Goal: Task Accomplishment & Management: Manage account settings

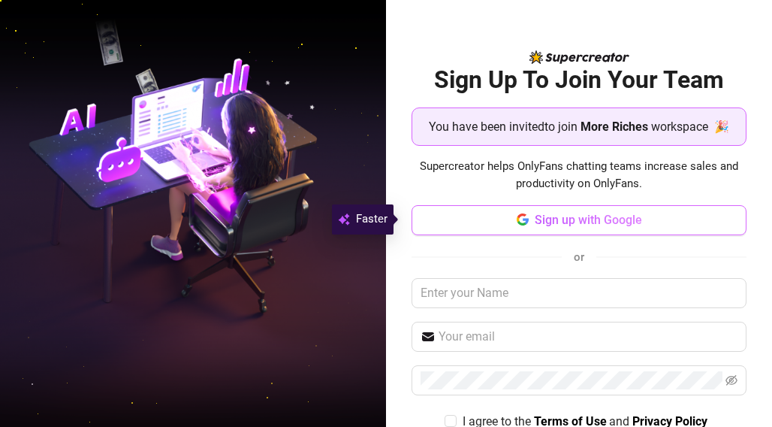
click at [577, 222] on span "Sign up with Google" at bounding box center [588, 220] width 107 height 14
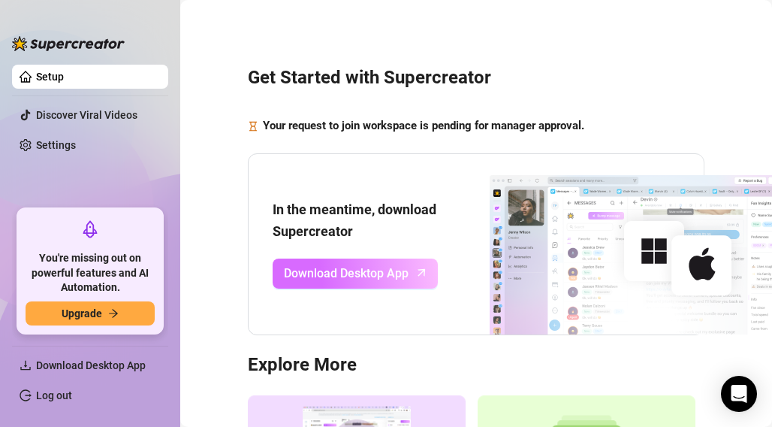
click at [368, 277] on span "Download Desktop App" at bounding box center [346, 273] width 125 height 19
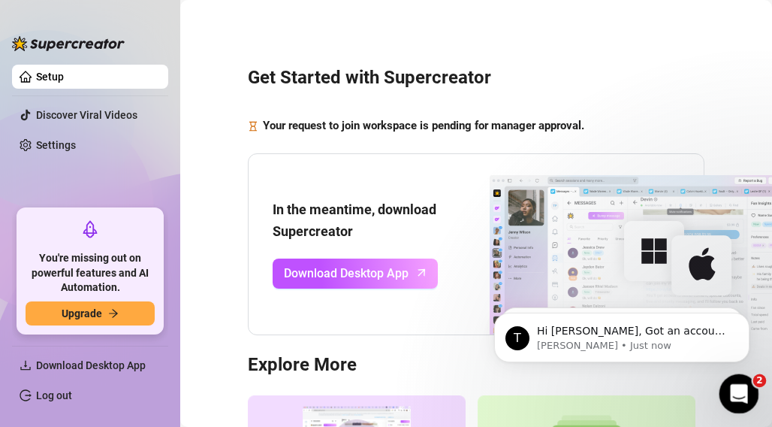
click at [754, 387] on div "Open Intercom Messenger" at bounding box center [737, 392] width 50 height 50
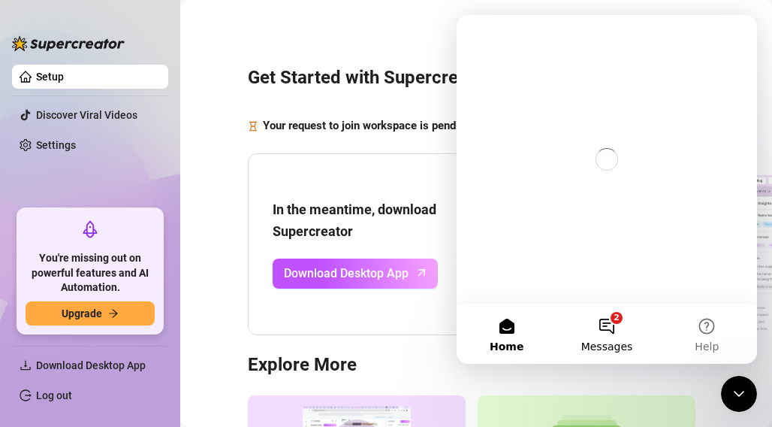
click at [607, 341] on span "Messages" at bounding box center [608, 346] width 52 height 11
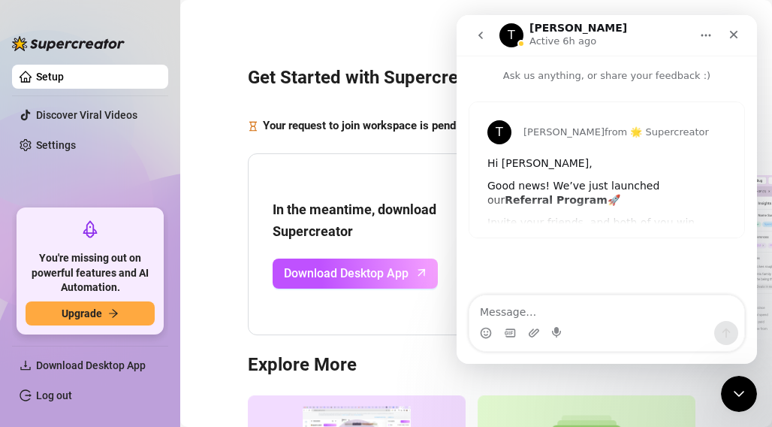
click at [480, 44] on button "go back" at bounding box center [481, 35] width 29 height 29
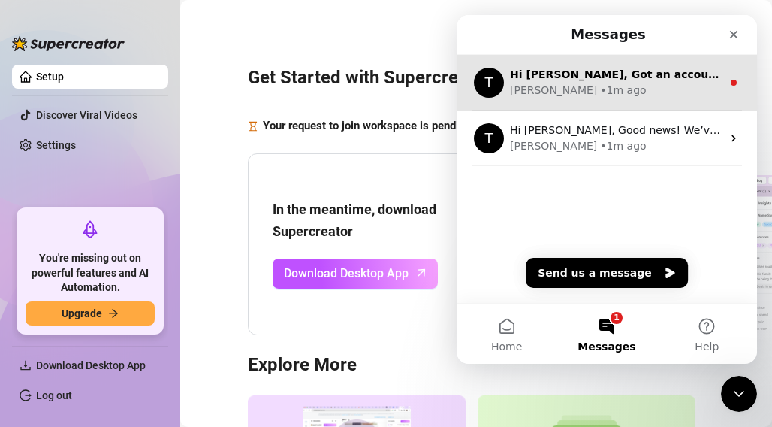
click at [569, 101] on div "T Hi Paul, Got an account you didn’t add because it felt too small? Not anymore…" at bounding box center [607, 83] width 301 height 56
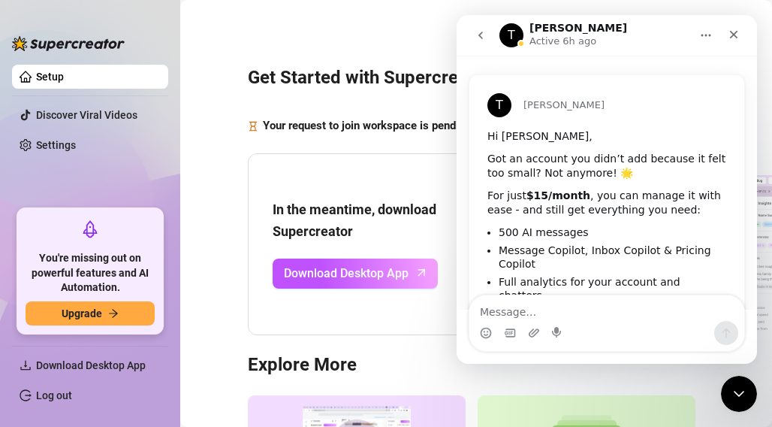
scroll to position [194, 0]
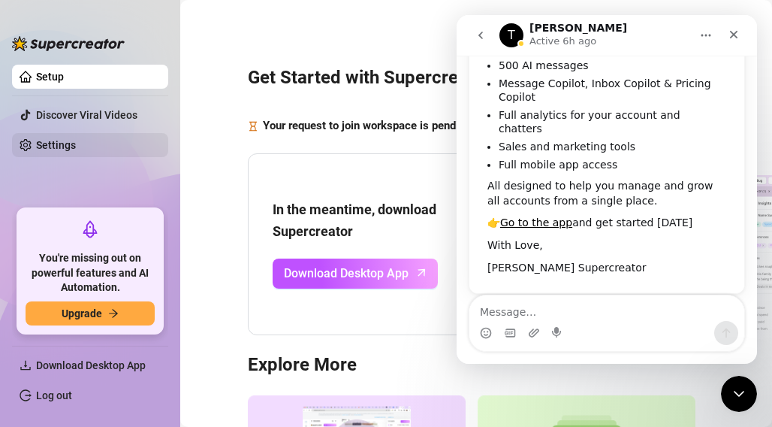
click at [76, 143] on link "Settings" at bounding box center [56, 145] width 40 height 12
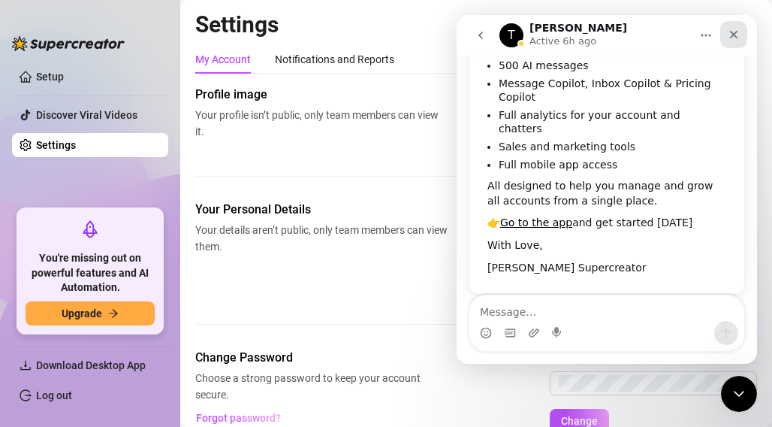
click at [733, 34] on icon "Close" at bounding box center [734, 35] width 8 height 8
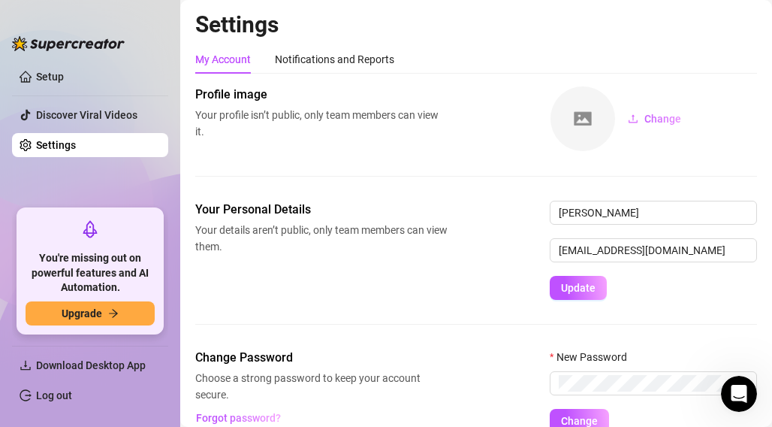
click at [708, 106] on div "Change" at bounding box center [653, 119] width 207 height 66
